Goal: Book appointment/travel/reservation

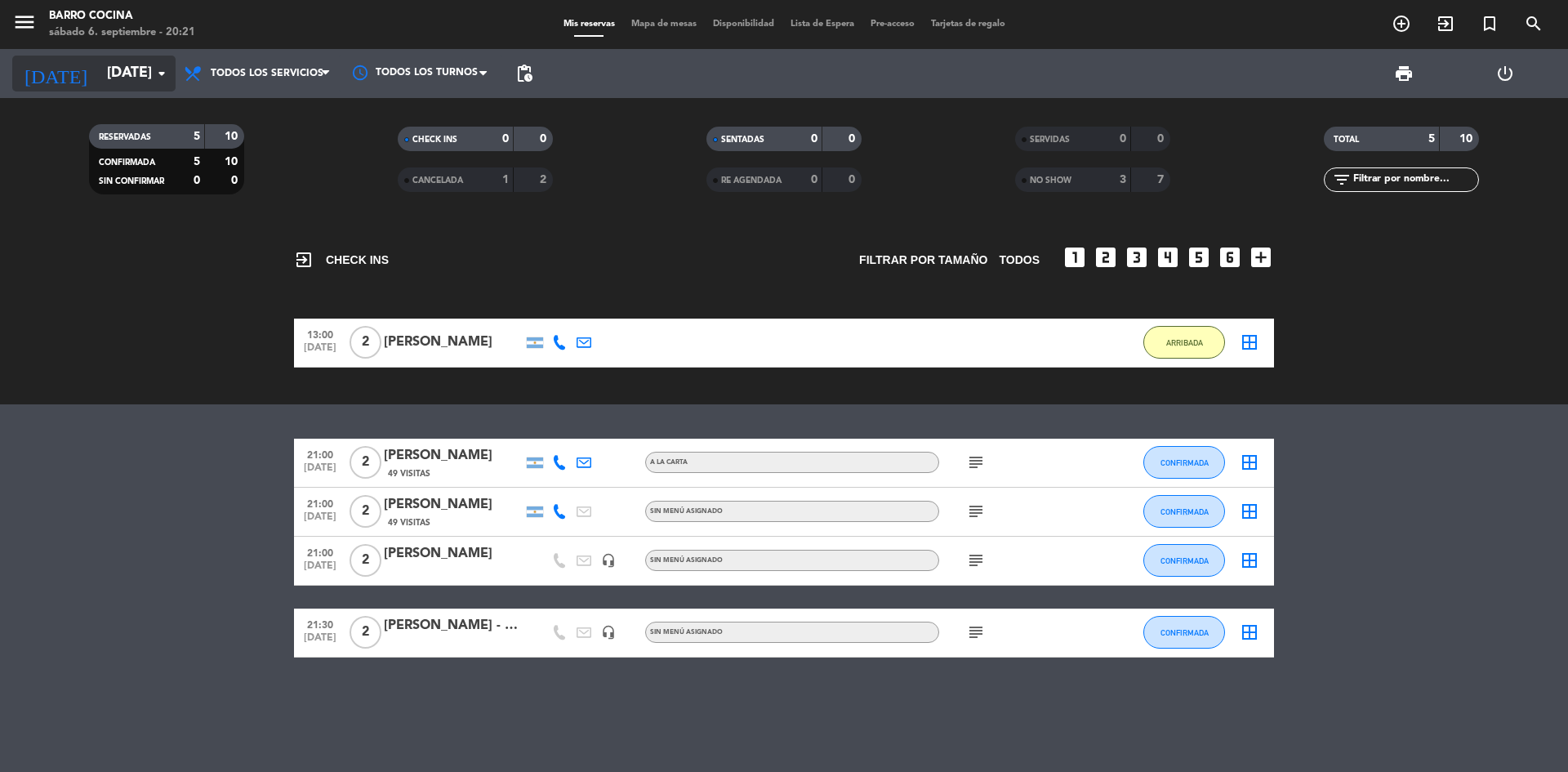
click at [137, 70] on input "[DATE]" at bounding box center [193, 73] width 189 height 32
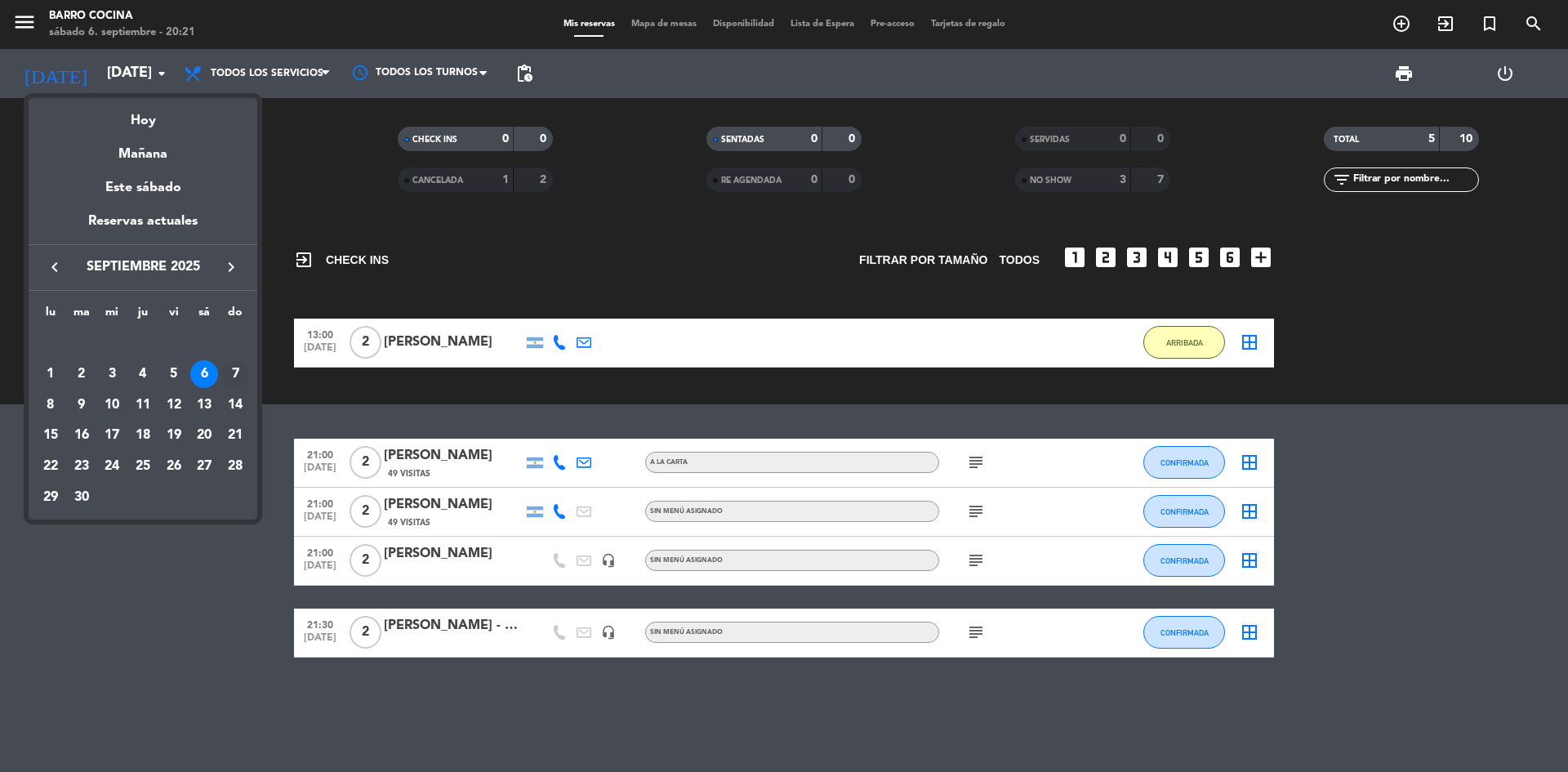
click at [234, 368] on div "7" at bounding box center [235, 374] width 28 height 28
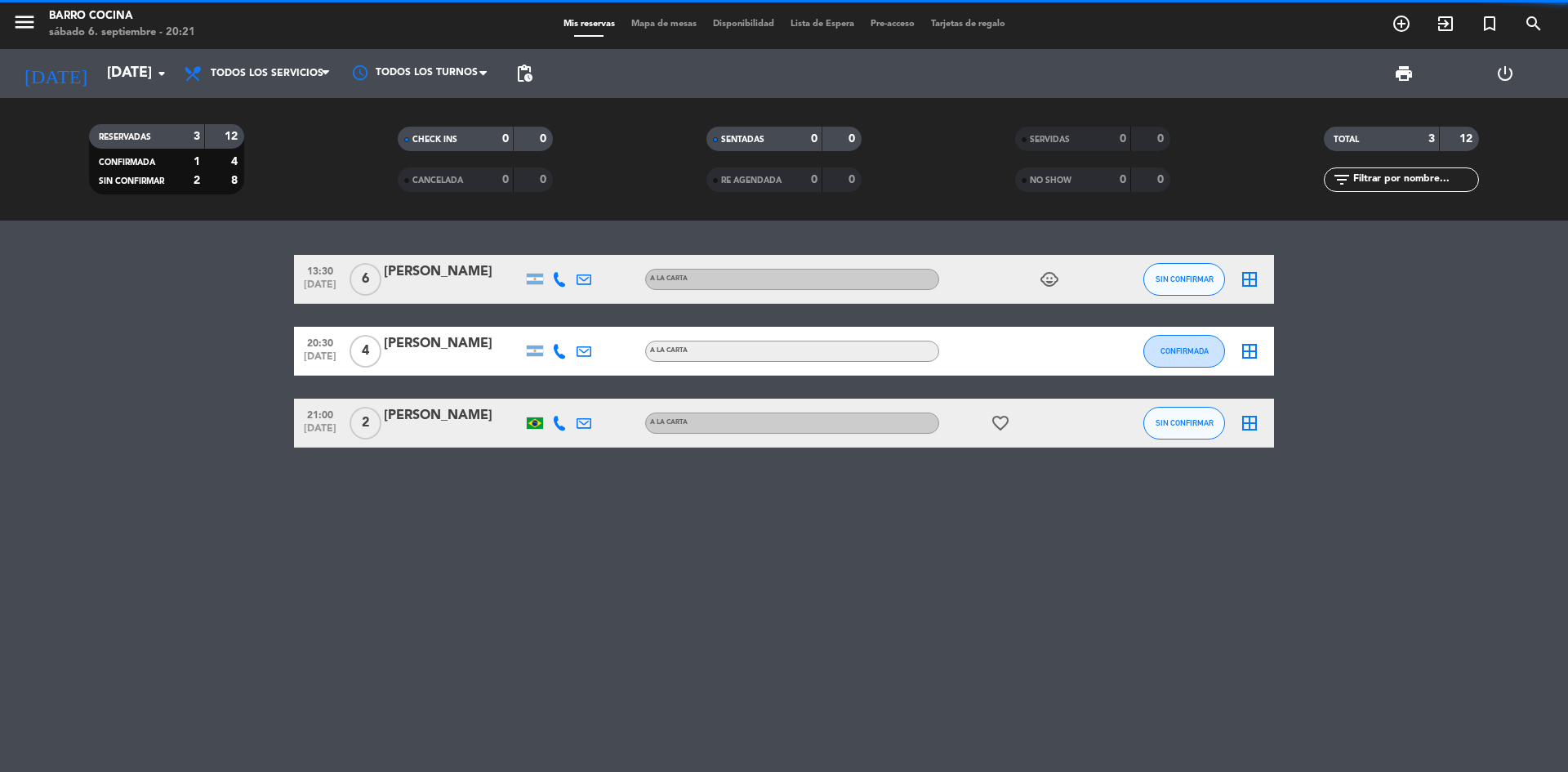
click at [284, 74] on span "Todos los servicios" at bounding box center [267, 74] width 113 height 12
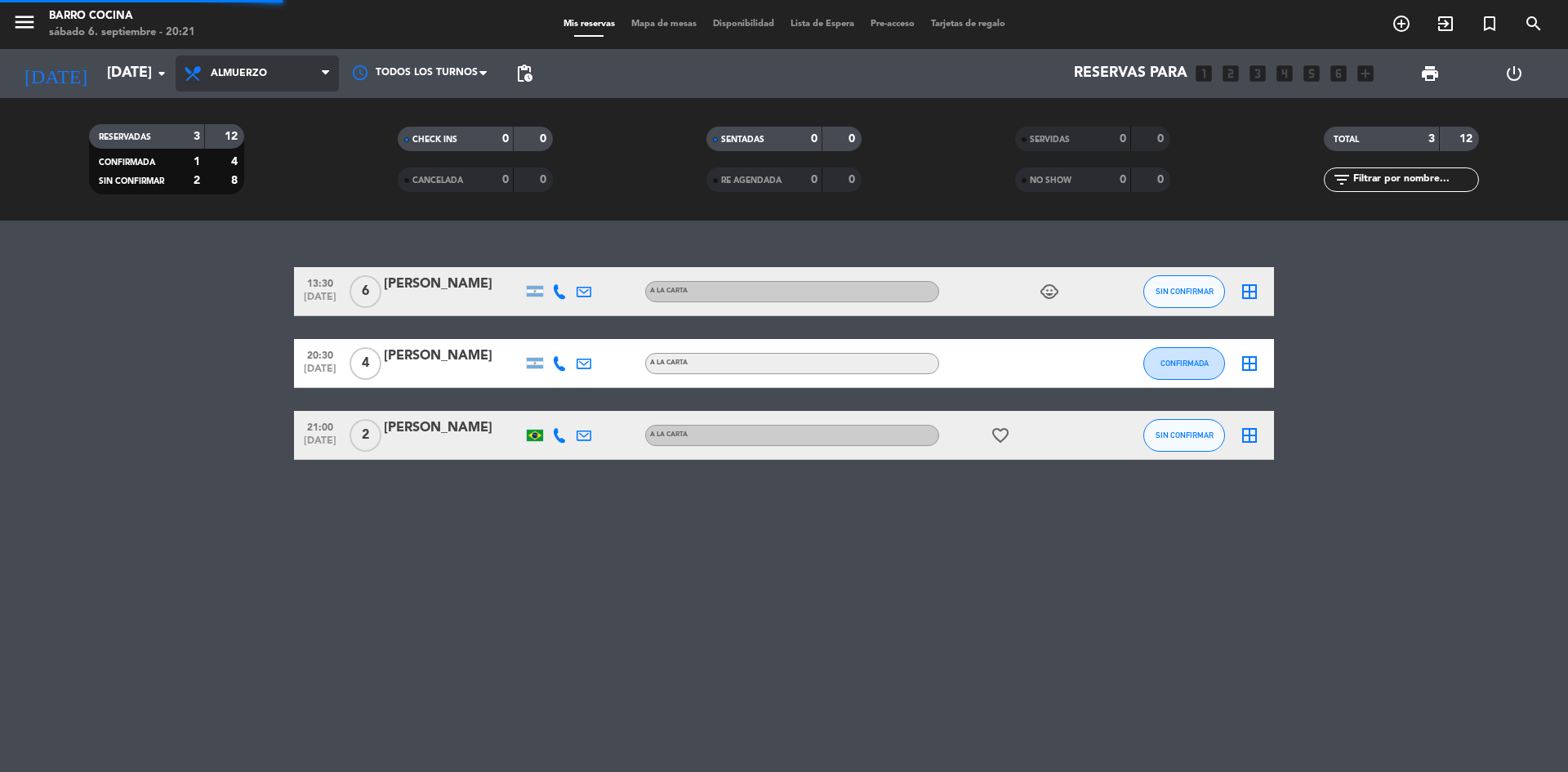
click at [271, 181] on div "menu Barro Cocina [DATE] 6. septiembre - 20:21 Mis reservas Mapa de mesas Dispo…" at bounding box center [784, 110] width 1568 height 221
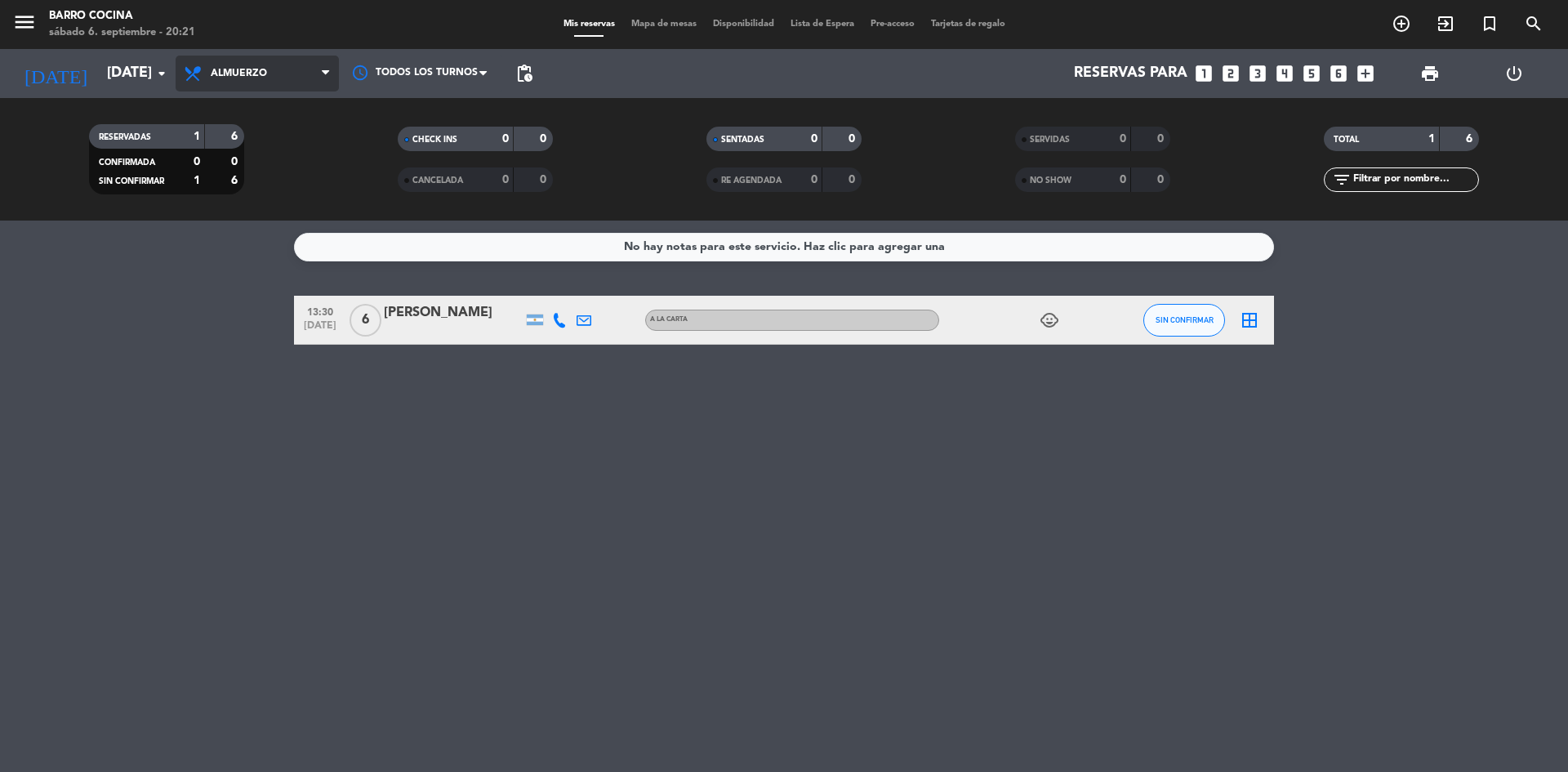
click at [267, 81] on span "Almuerzo" at bounding box center [257, 73] width 163 height 36
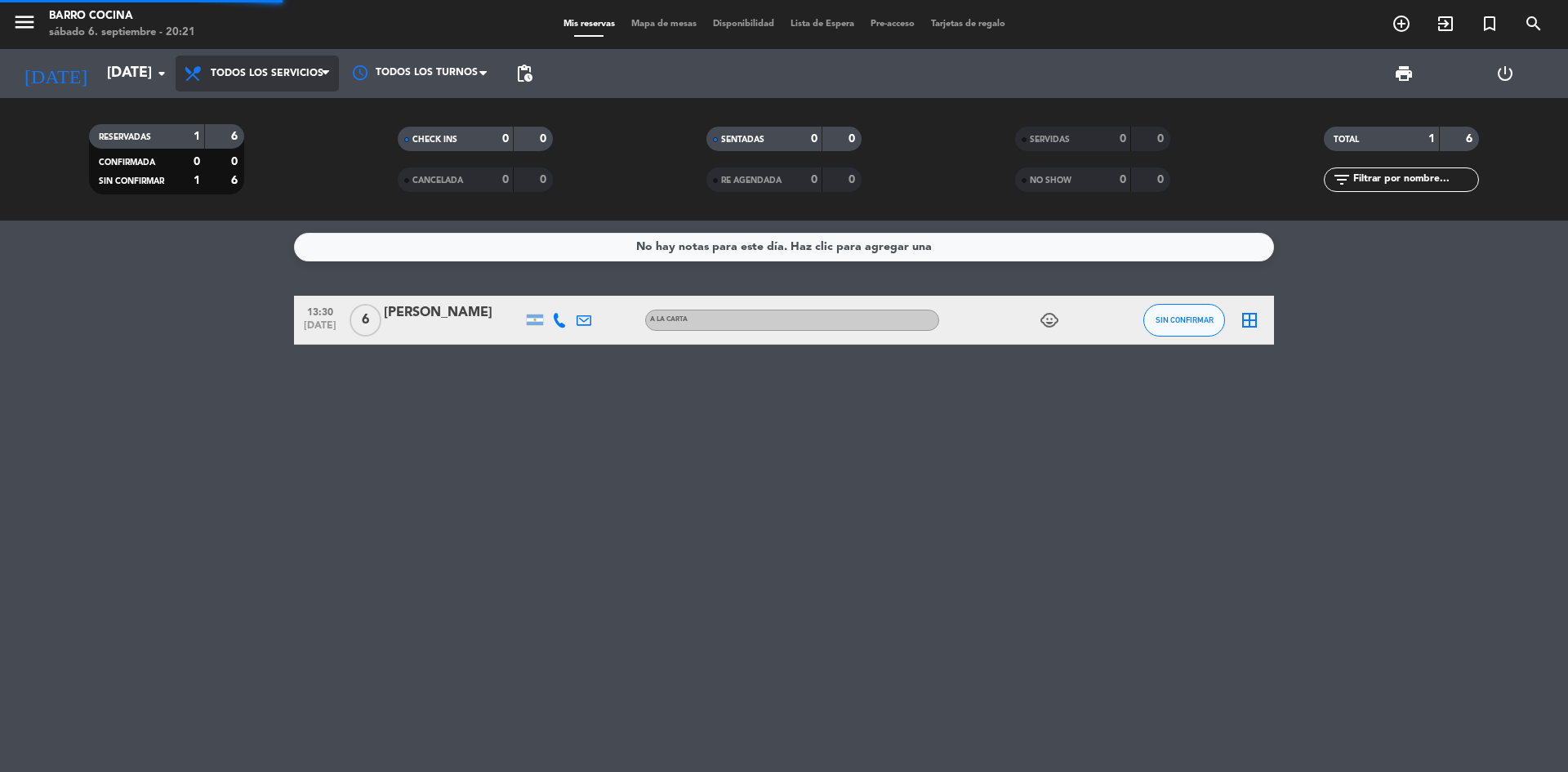
click at [265, 106] on div "menu Barro Cocina [DATE] 6. septiembre - 20:21 Mis reservas Mapa de mesas Dispo…" at bounding box center [784, 110] width 1568 height 221
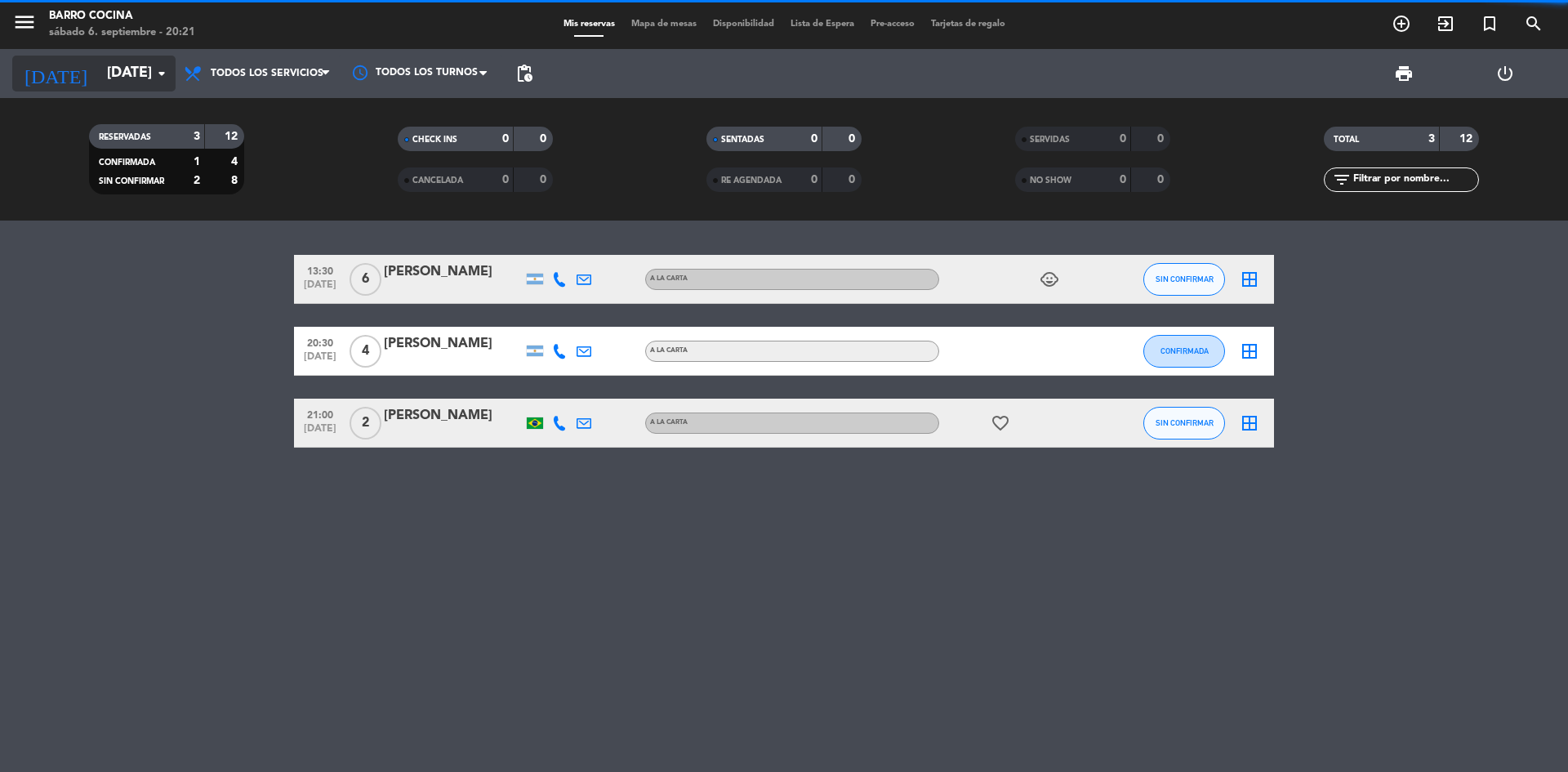
click at [116, 56] on div "[DATE] [DATE] arrow_drop_down" at bounding box center [94, 73] width 163 height 36
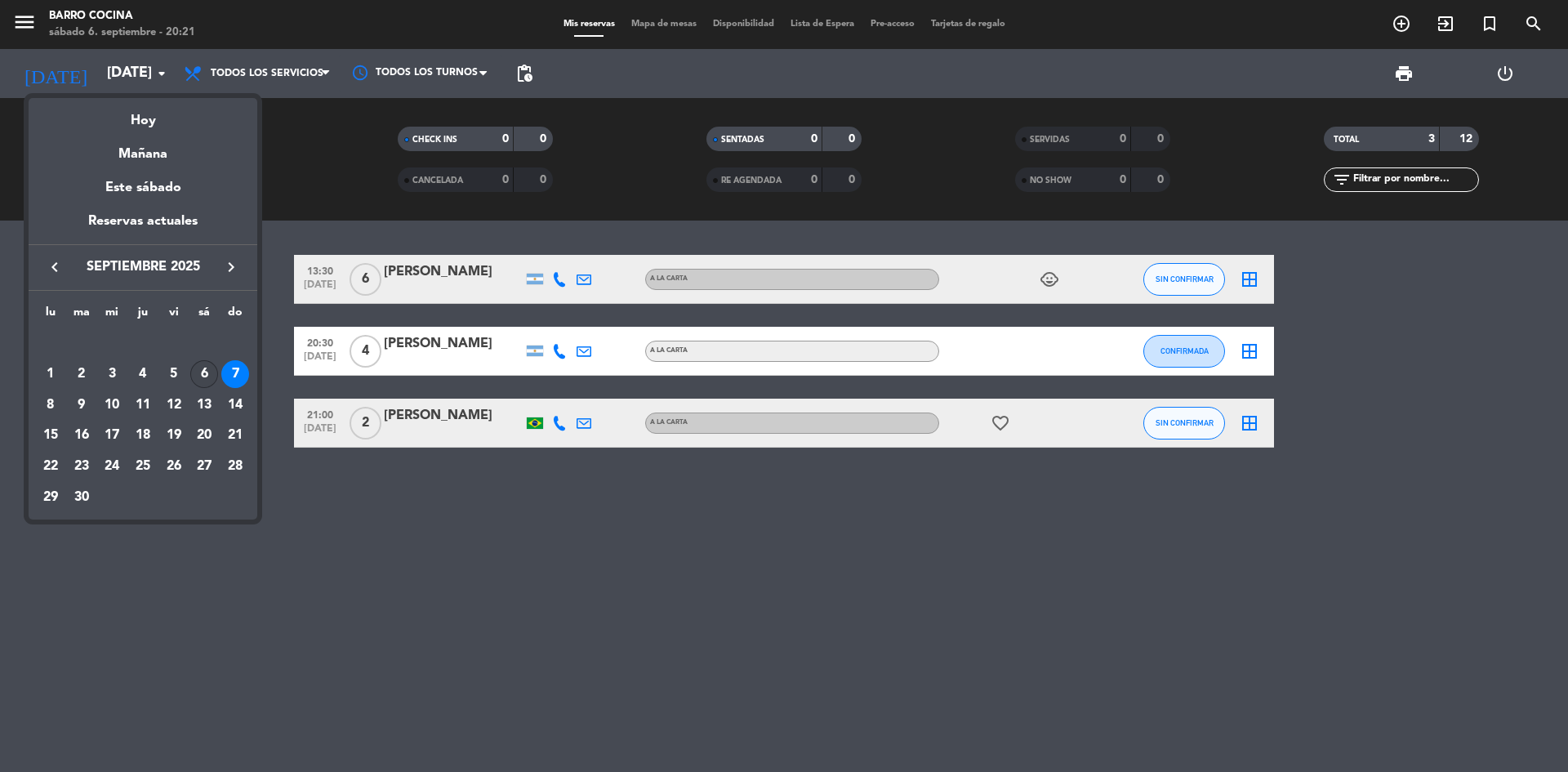
click at [204, 372] on div "6" at bounding box center [204, 374] width 28 height 28
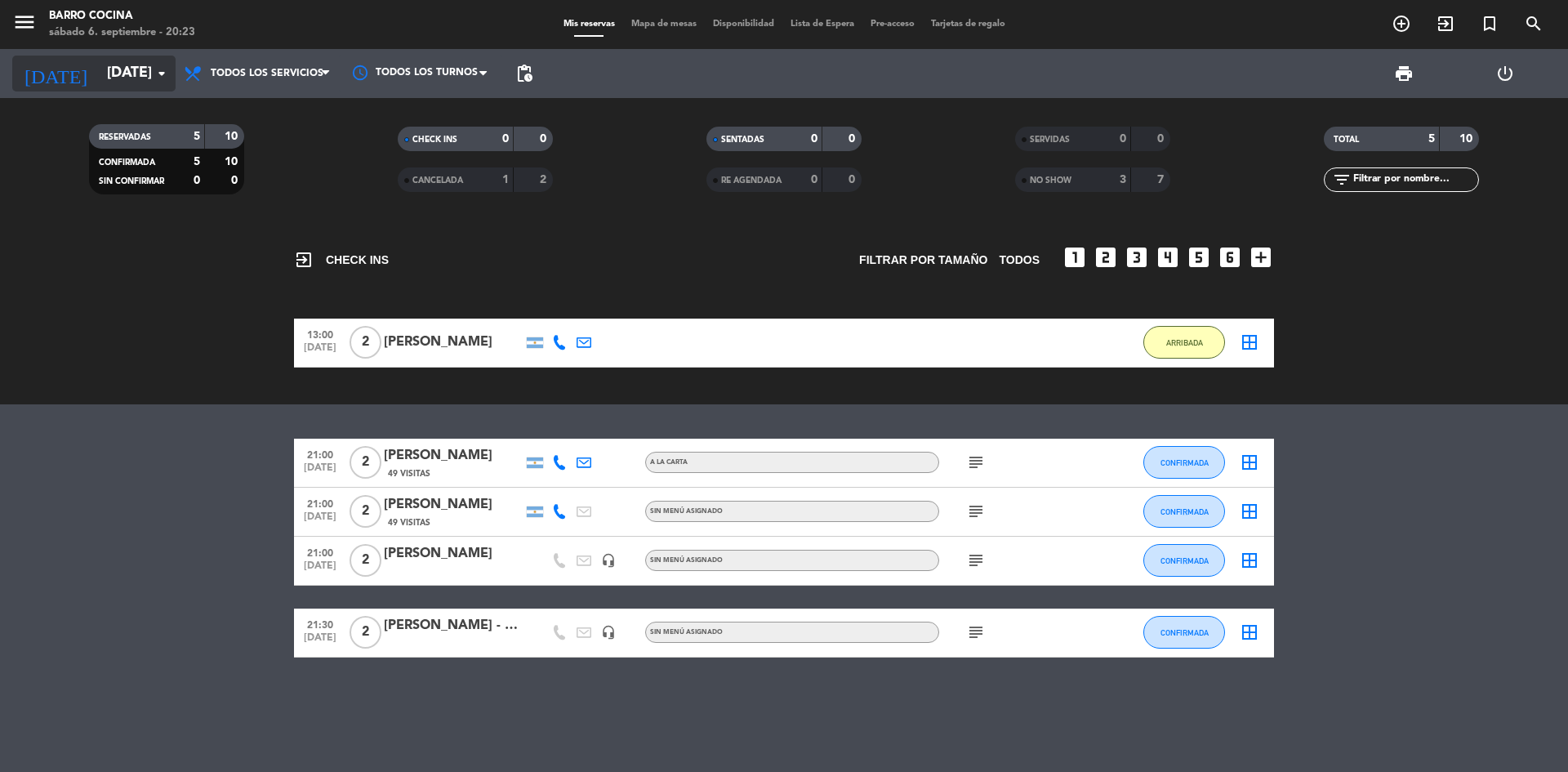
click at [120, 89] on input "[DATE]" at bounding box center [193, 73] width 189 height 32
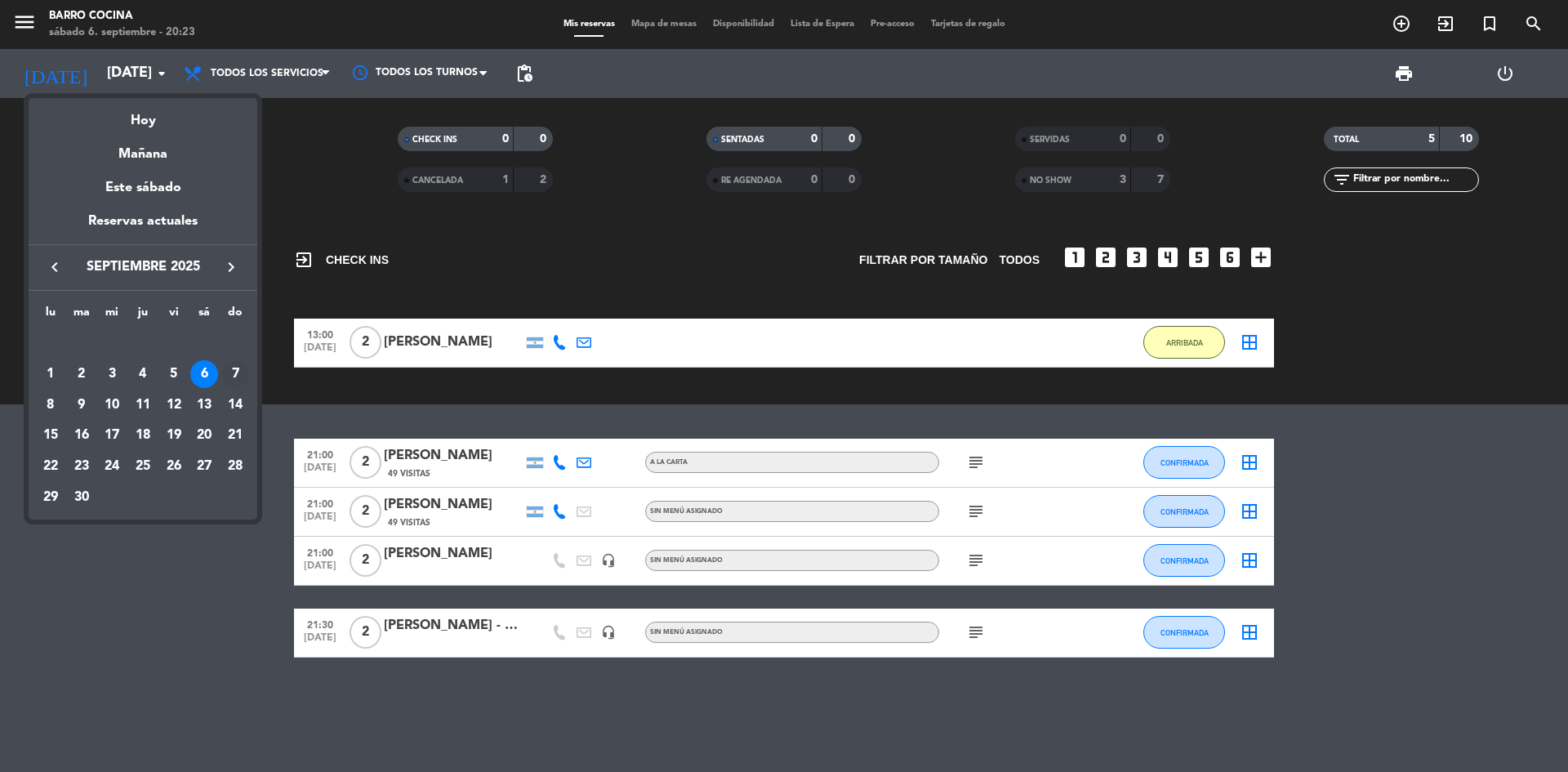
click at [239, 374] on div "7" at bounding box center [235, 374] width 28 height 28
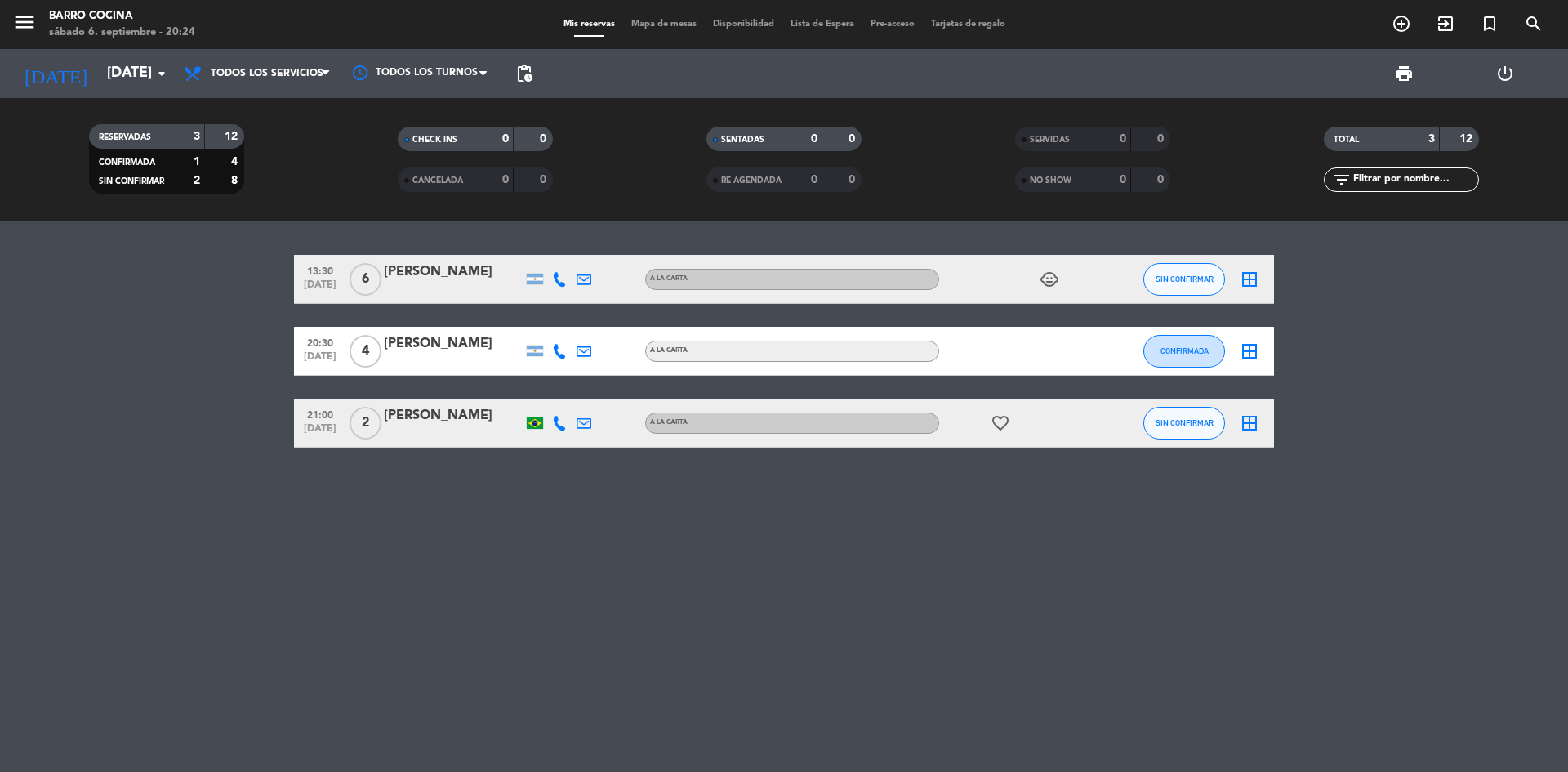
click at [991, 427] on icon "favorite_border" at bounding box center [1000, 423] width 20 height 20
click at [976, 487] on div "13:30 [DATE] 6 [PERSON_NAME] A LA CARTA child_care SIN CONFIRMAR border_all 20:…" at bounding box center [784, 496] width 1568 height 551
click at [166, 68] on icon "arrow_drop_down" at bounding box center [161, 74] width 20 height 20
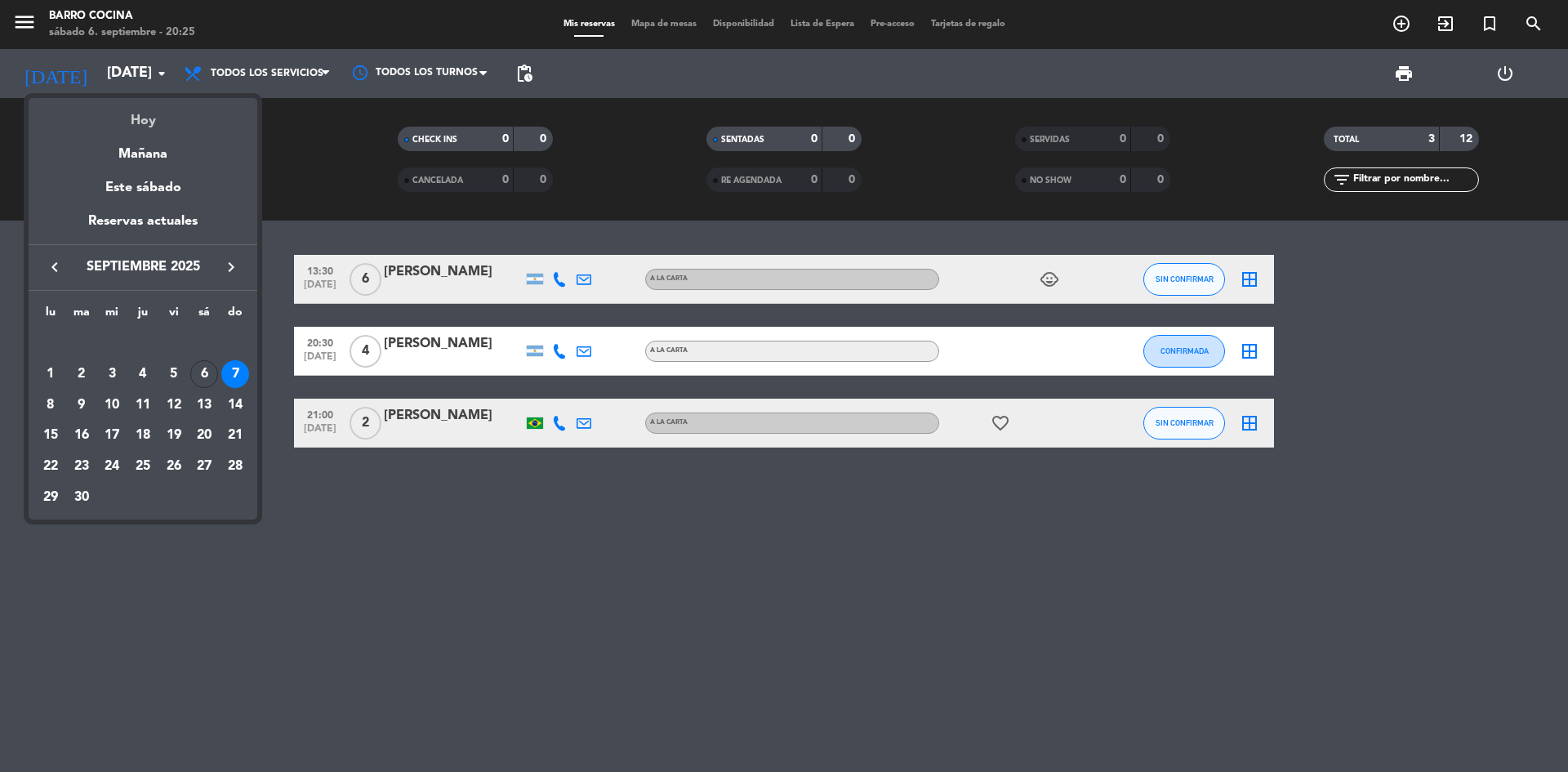
click at [148, 129] on div "Hoy" at bounding box center [143, 115] width 228 height 33
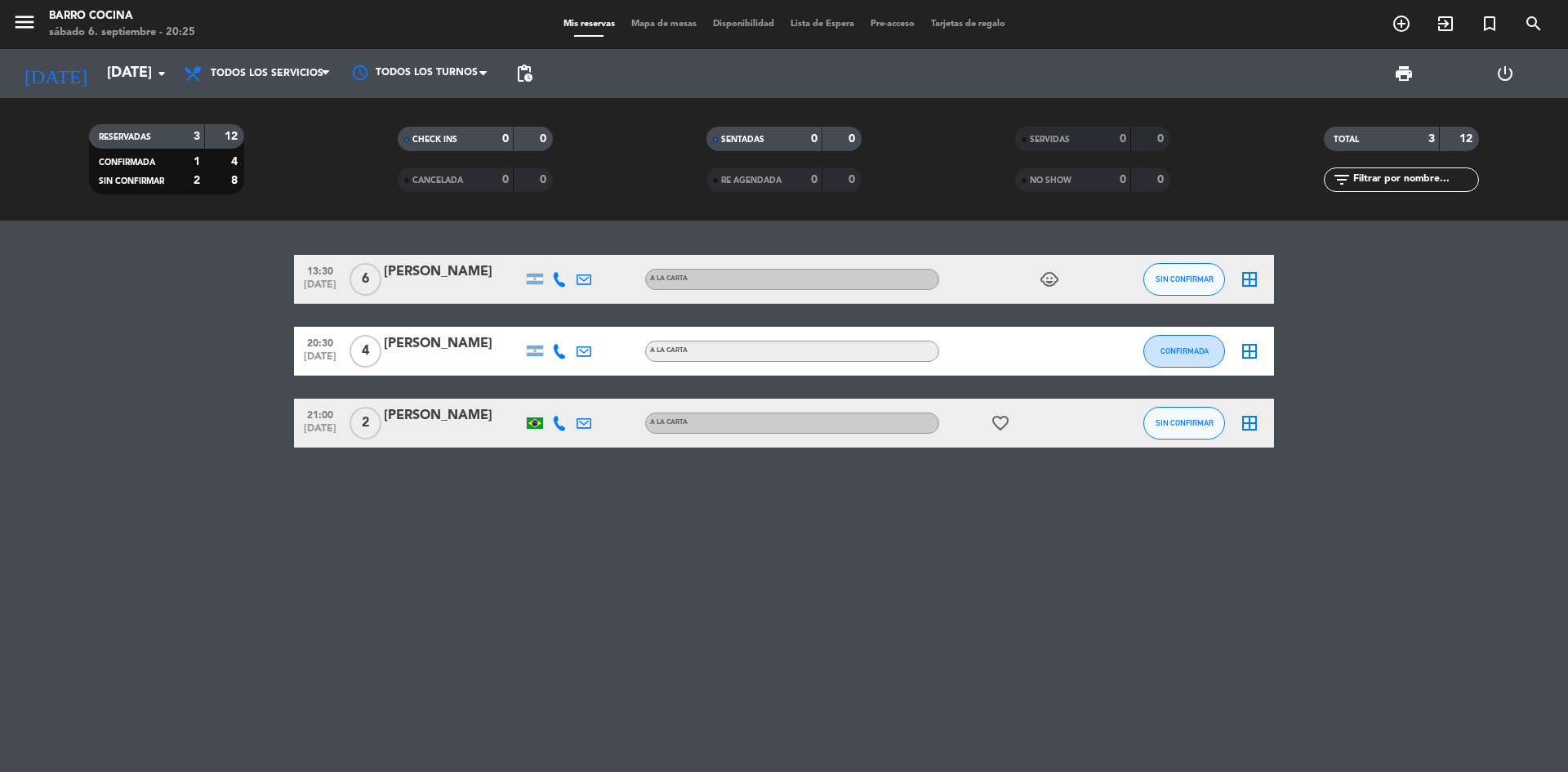
type input "[DATE]"
